Goal: Task Accomplishment & Management: Use online tool/utility

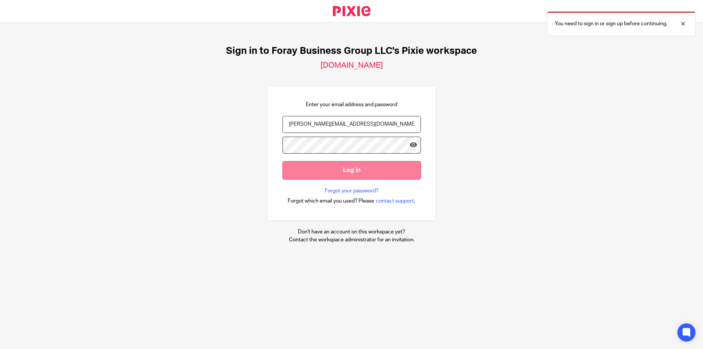
click at [341, 170] on input "Log in" at bounding box center [351, 170] width 138 height 18
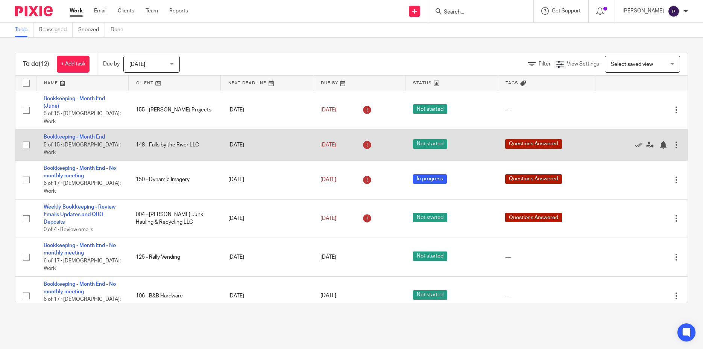
click at [67, 134] on link "Bookkeeping - Month End" at bounding box center [74, 136] width 61 height 5
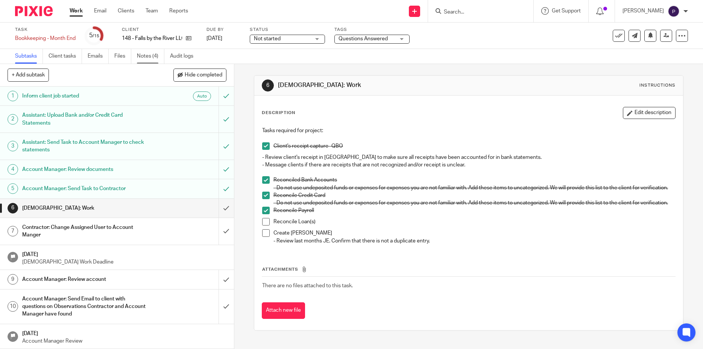
click at [143, 58] on link "Notes (4)" at bounding box center [150, 56] width 27 height 15
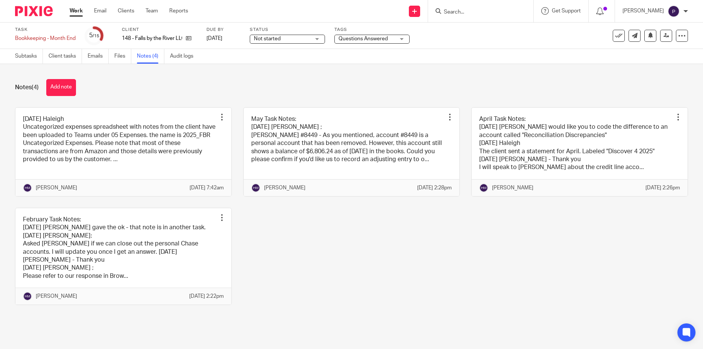
click at [106, 127] on link at bounding box center [123, 152] width 216 height 88
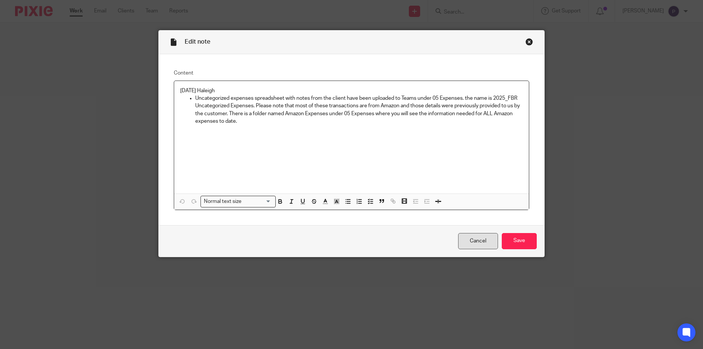
click at [476, 240] on link "Cancel" at bounding box center [478, 241] width 40 height 16
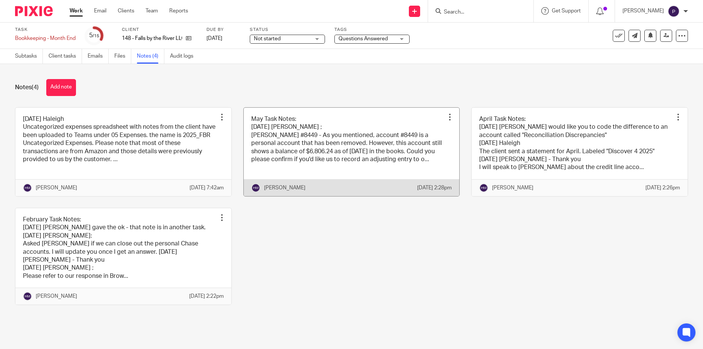
click at [373, 169] on link at bounding box center [352, 152] width 216 height 88
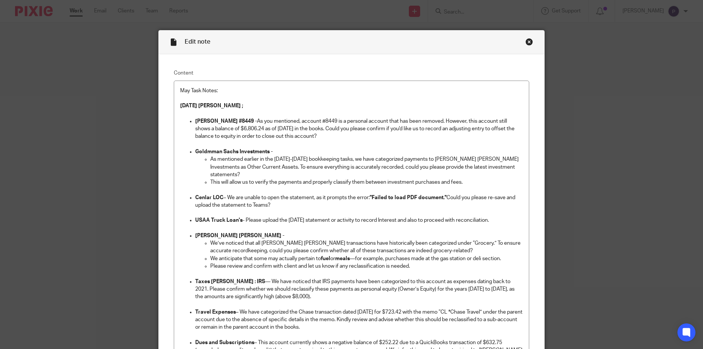
click at [526, 43] on div "Close this dialog window" at bounding box center [529, 42] width 8 height 8
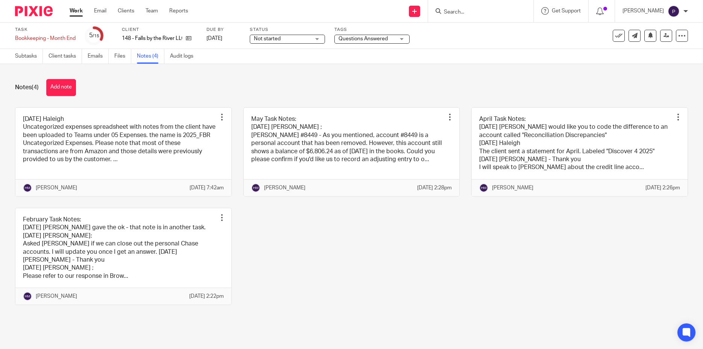
click at [77, 12] on link "Work" at bounding box center [76, 11] width 13 height 8
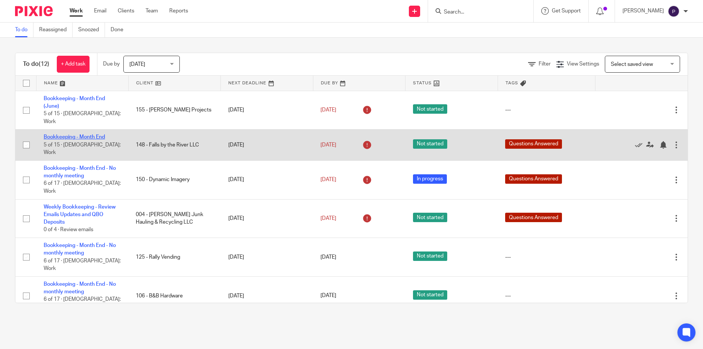
click at [97, 134] on link "Bookkeeping - Month End" at bounding box center [74, 136] width 61 height 5
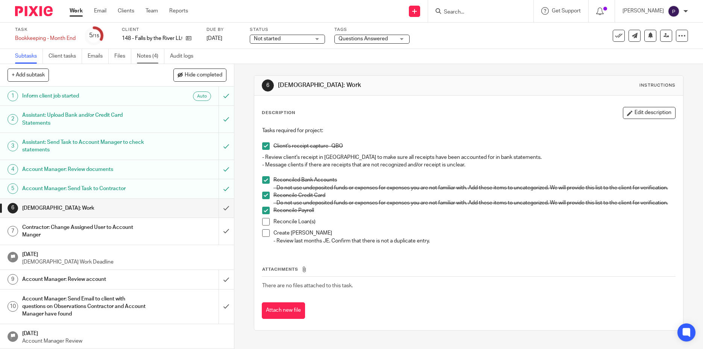
click at [154, 56] on link "Notes (4)" at bounding box center [150, 56] width 27 height 15
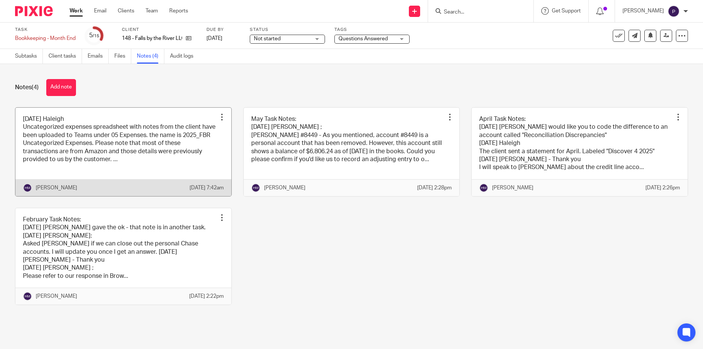
click at [112, 167] on link at bounding box center [123, 152] width 216 height 88
